Goal: Transaction & Acquisition: Book appointment/travel/reservation

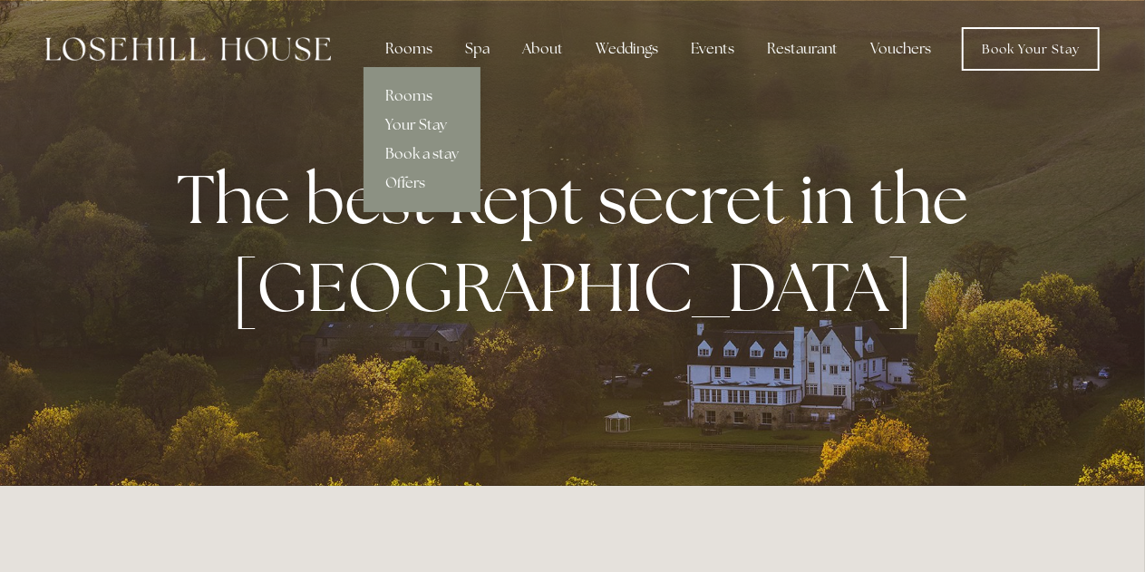
click at [409, 56] on div "Rooms" at bounding box center [409, 49] width 76 height 36
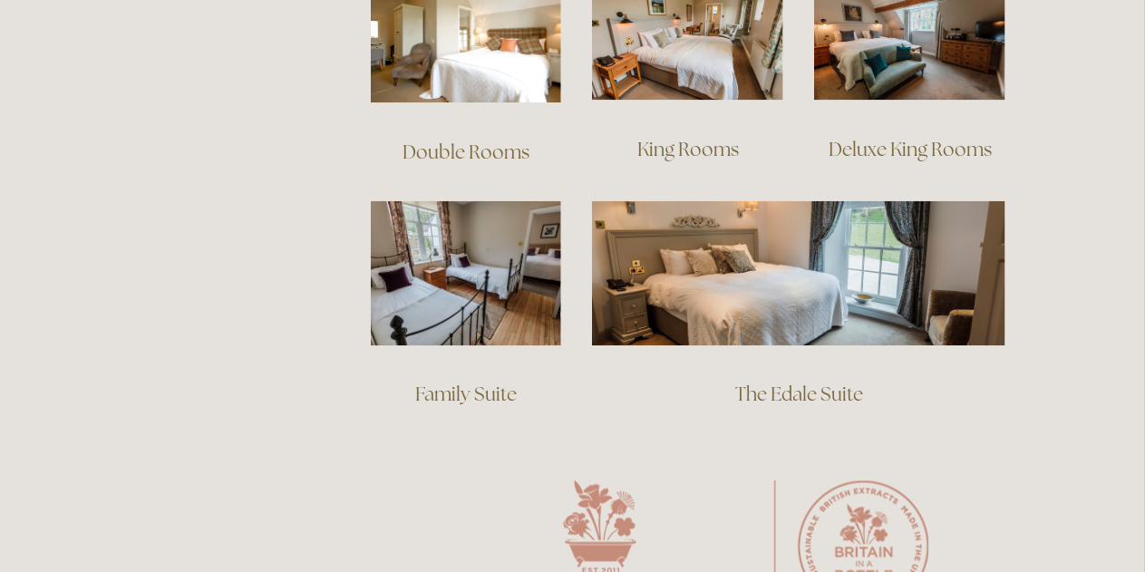
drag, startPoint x: 1153, startPoint y: 40, endPoint x: 1157, endPoint y: 236, distance: 195.8
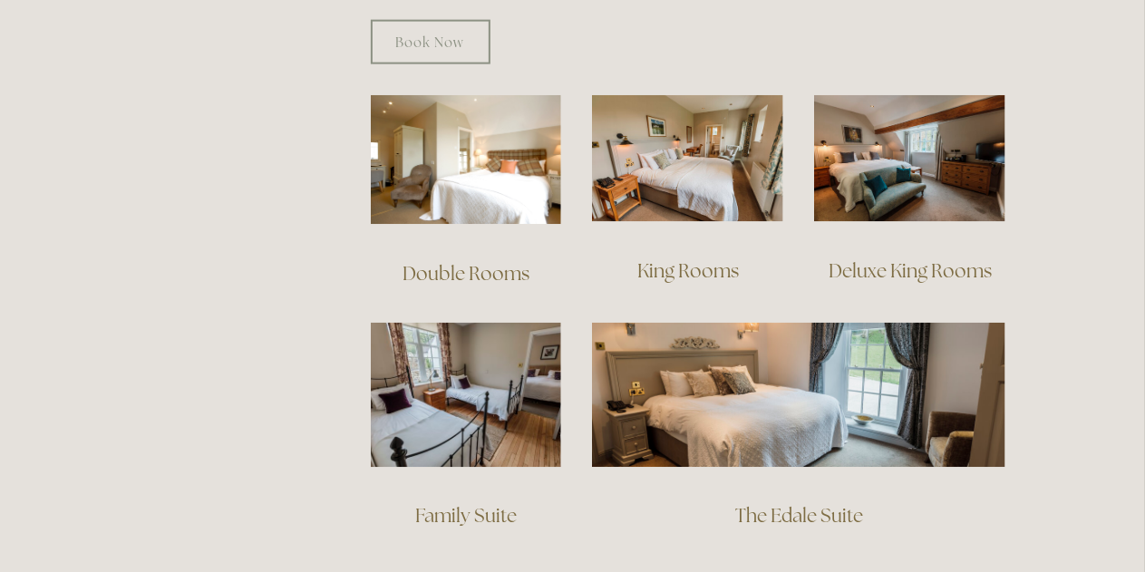
scroll to position [1084, 0]
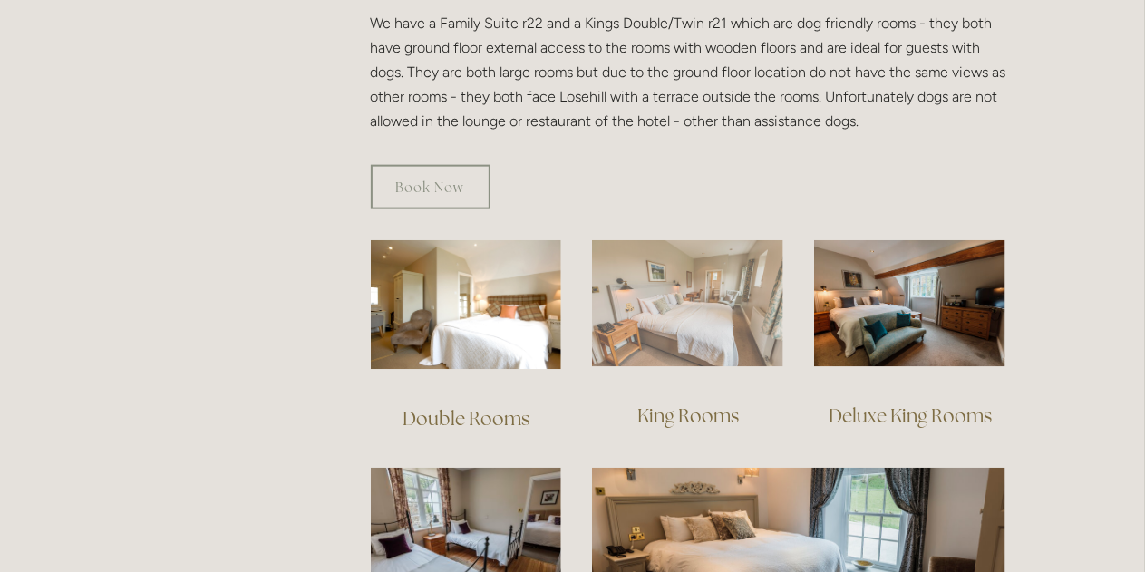
click at [760, 267] on img at bounding box center [687, 304] width 191 height 128
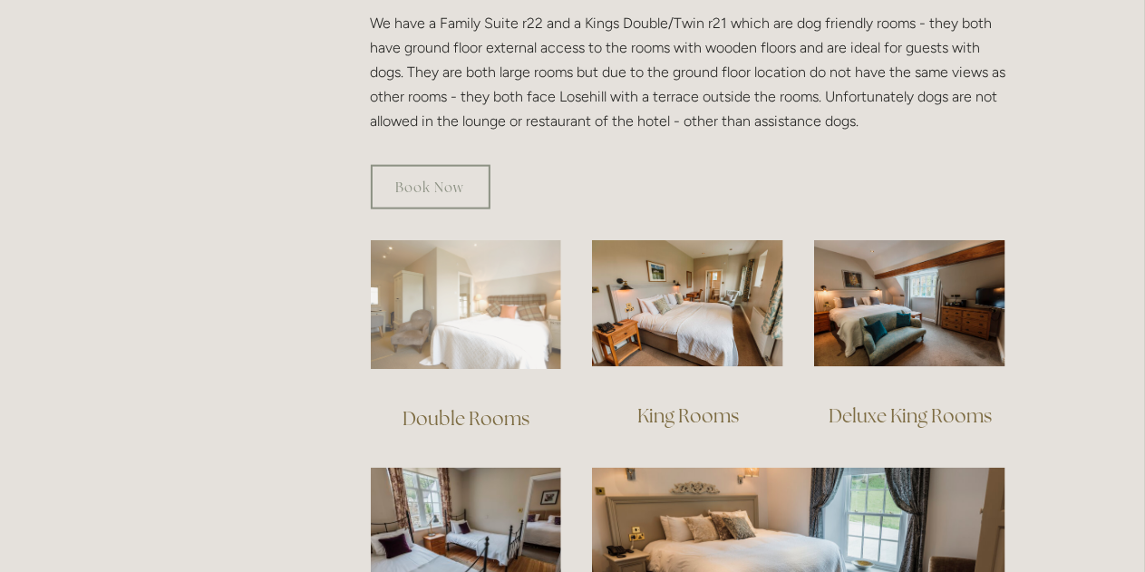
click at [451, 301] on img at bounding box center [466, 305] width 191 height 130
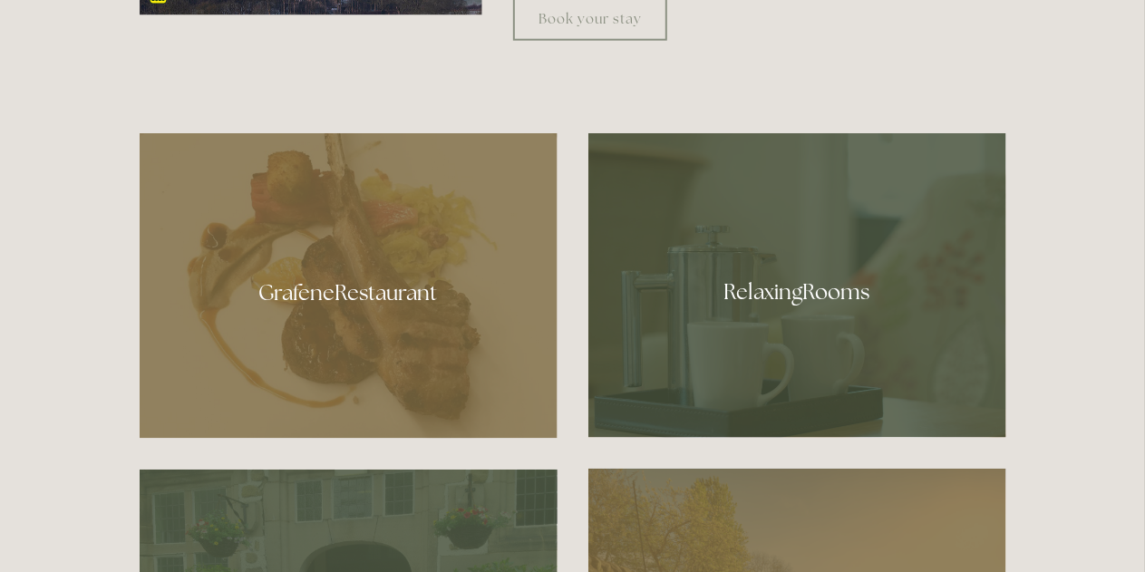
scroll to position [907, 0]
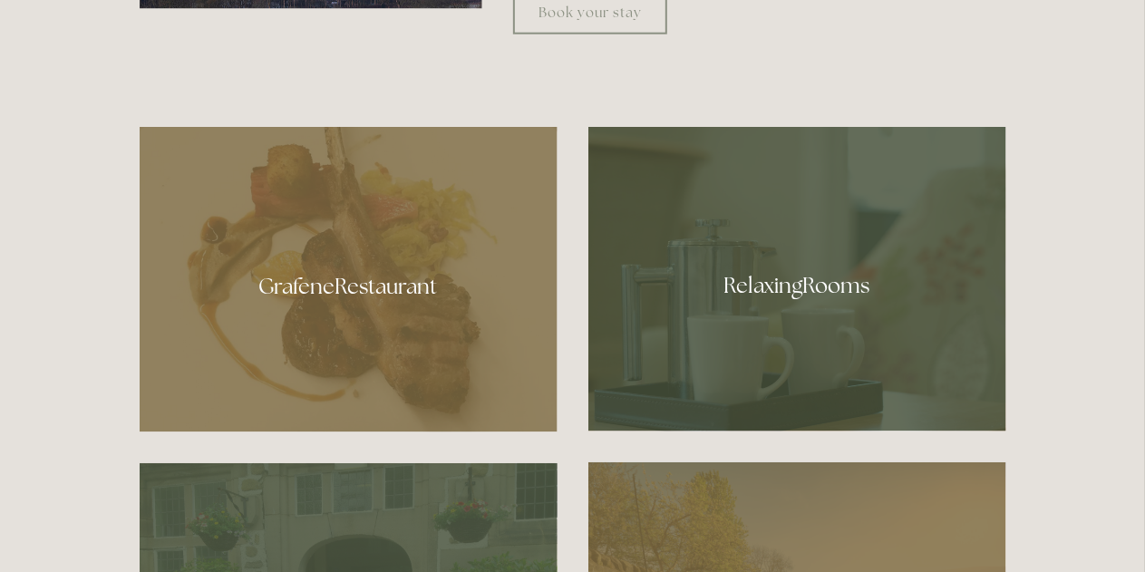
click at [383, 282] on div at bounding box center [349, 279] width 418 height 305
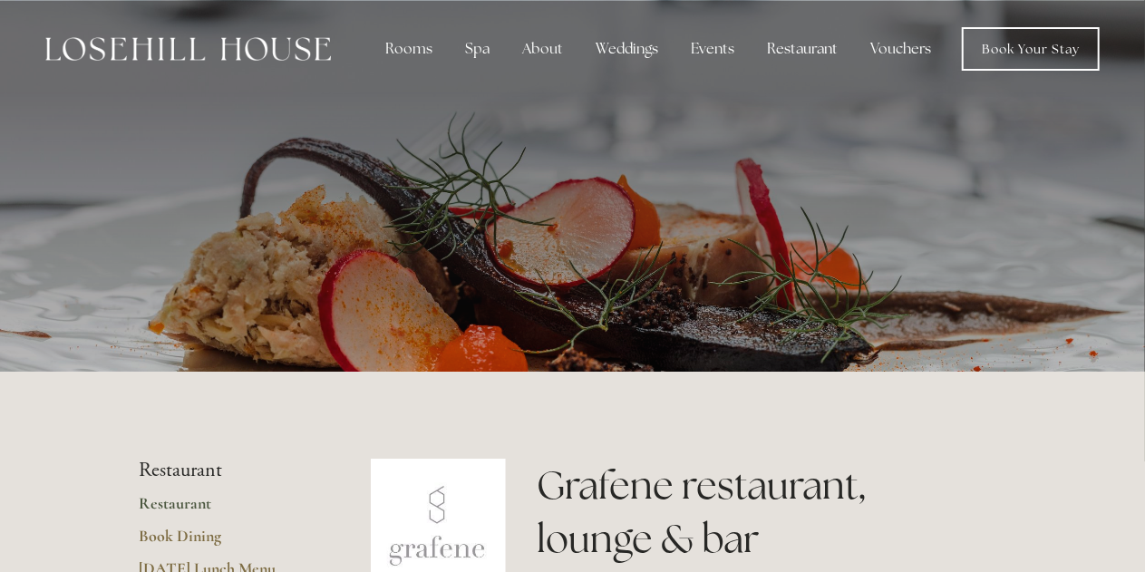
drag, startPoint x: 1154, startPoint y: 43, endPoint x: 1153, endPoint y: 30, distance: 12.7
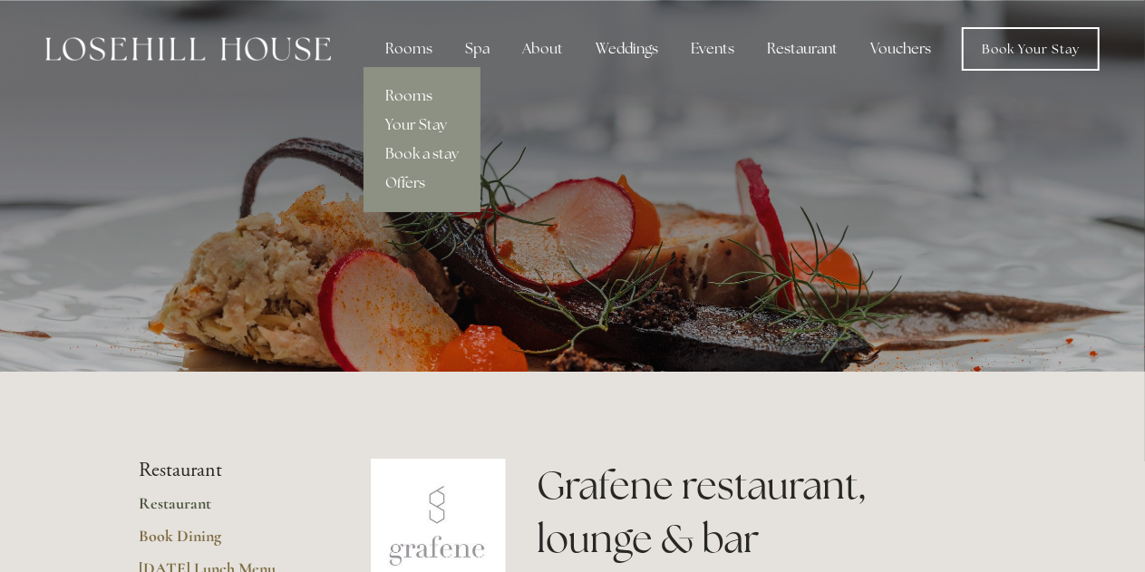
click at [422, 95] on link "Rooms" at bounding box center [421, 96] width 117 height 29
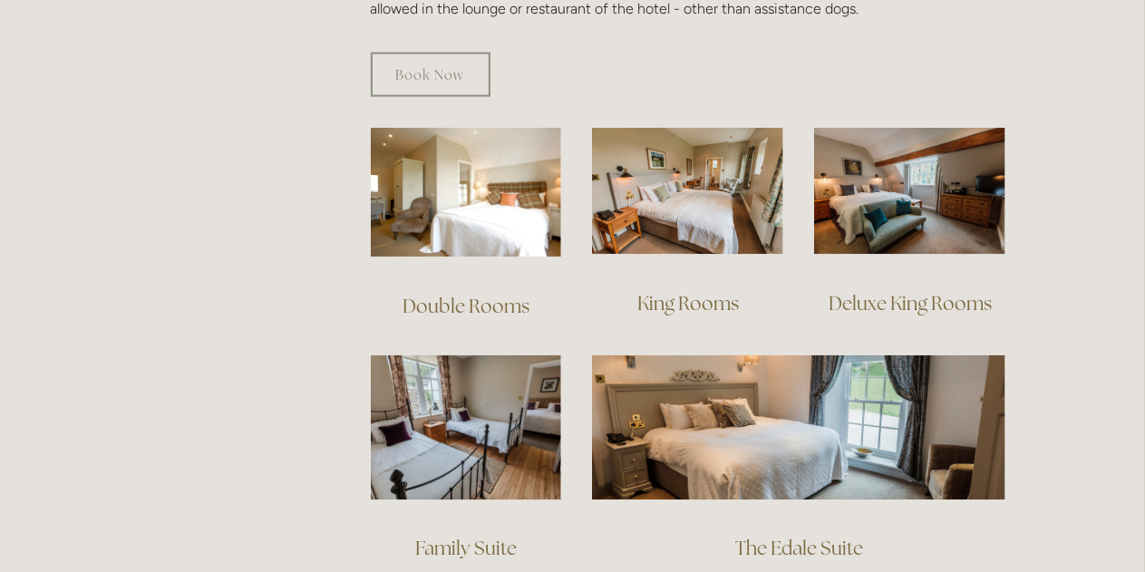
scroll to position [1233, 0]
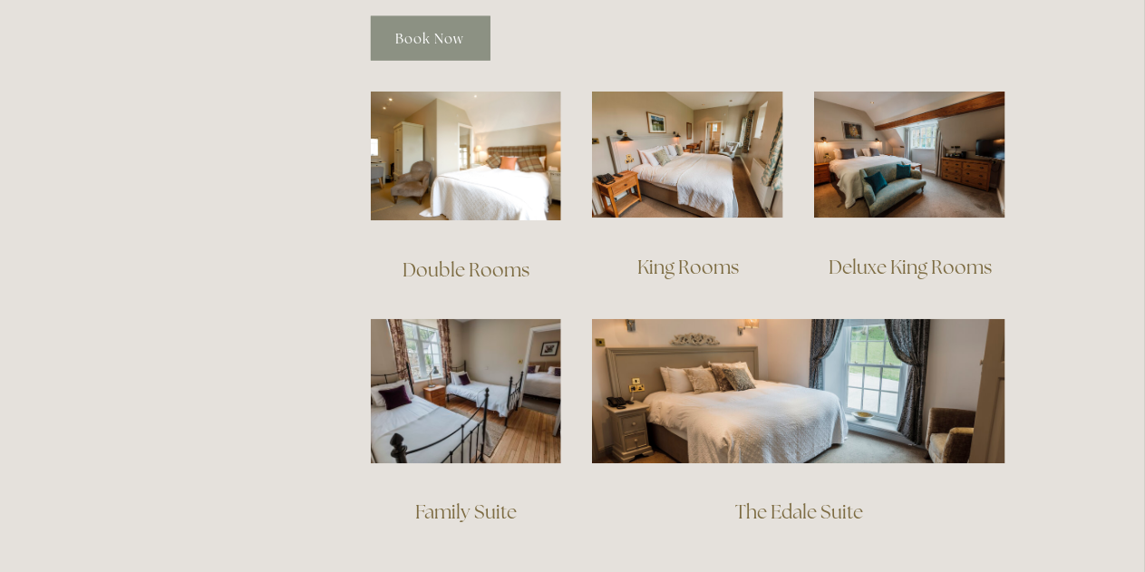
click at [405, 18] on link "Book Now" at bounding box center [431, 38] width 120 height 44
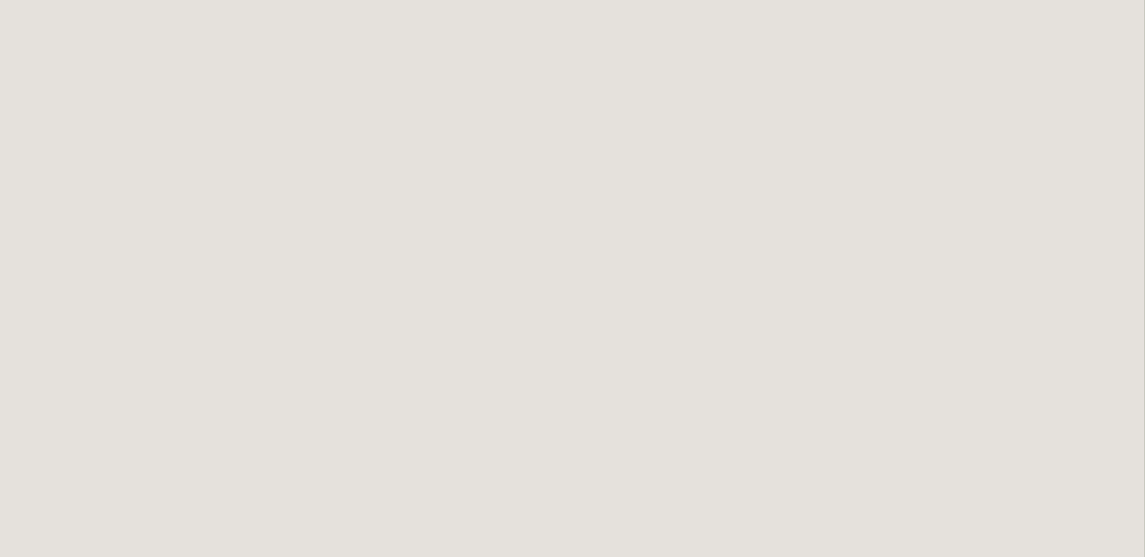
scroll to position [4167, 0]
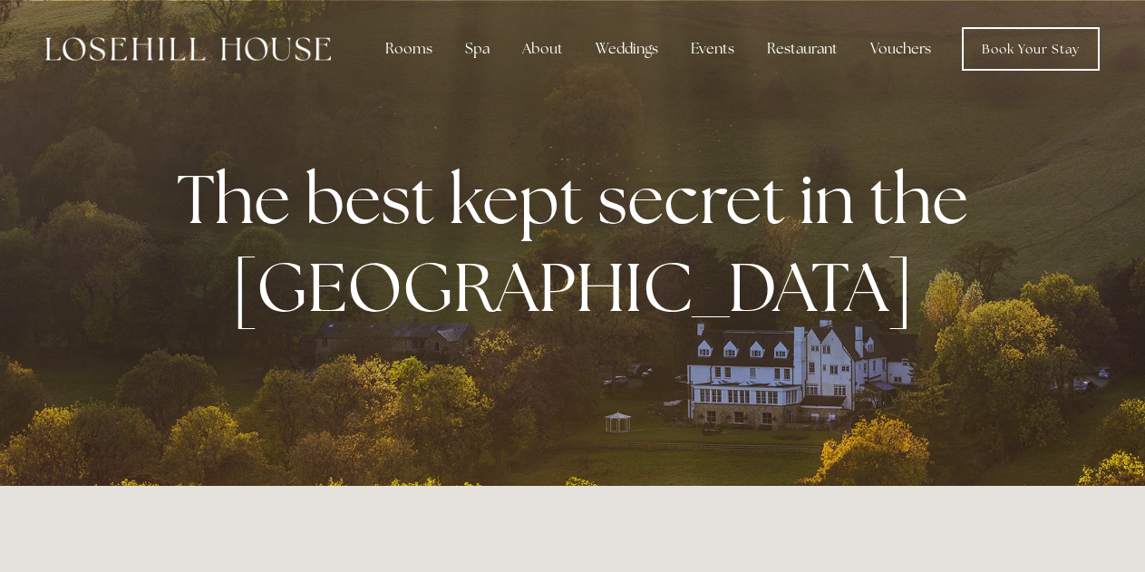
scroll to position [907, 0]
